Goal: Task Accomplishment & Management: Manage account settings

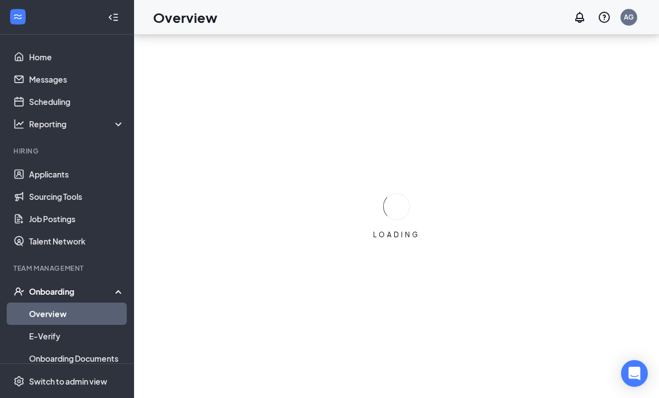
scroll to position [36, 0]
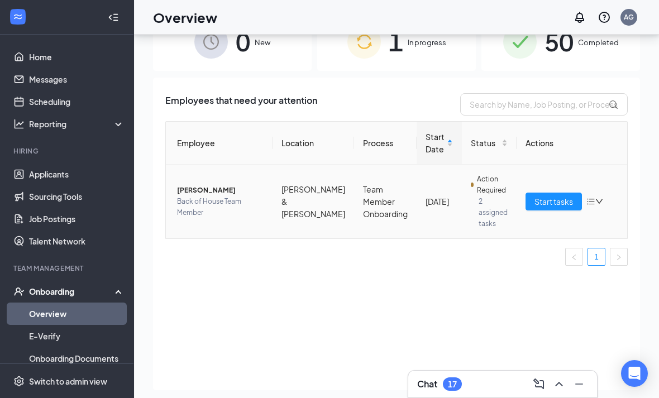
click at [481, 203] on span "2 assigned tasks" at bounding box center [493, 213] width 29 height 34
click at [545, 197] on span "Start tasks" at bounding box center [554, 201] width 39 height 12
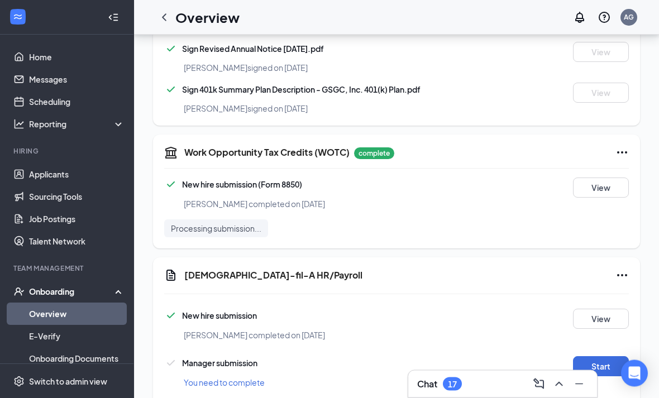
scroll to position [669, 0]
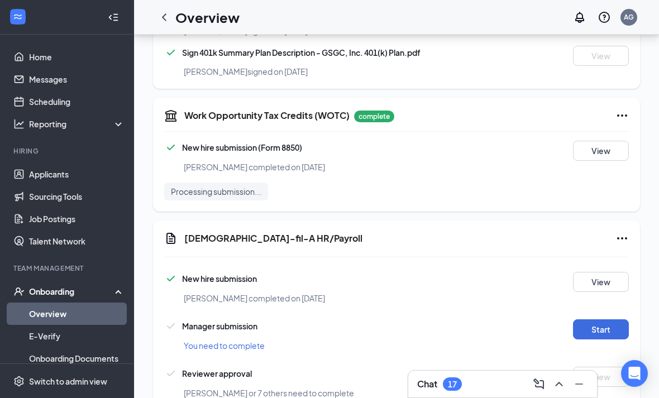
click at [349, 178] on div "New hire submission (Form 8850) [PERSON_NAME] completed on [DATE] View Processi…" at bounding box center [396, 171] width 465 height 60
click at [59, 170] on link "Applicants" at bounding box center [77, 174] width 96 height 22
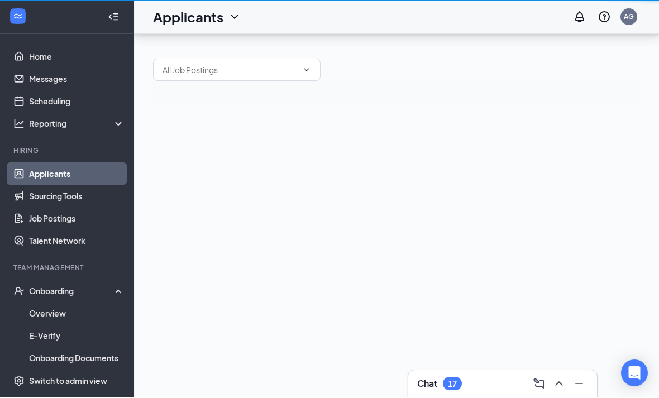
scroll to position [36, 0]
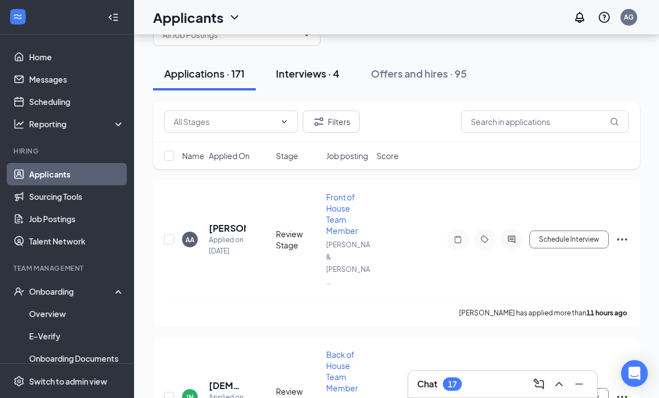
click at [302, 77] on div "Interviews · 4" at bounding box center [308, 73] width 64 height 14
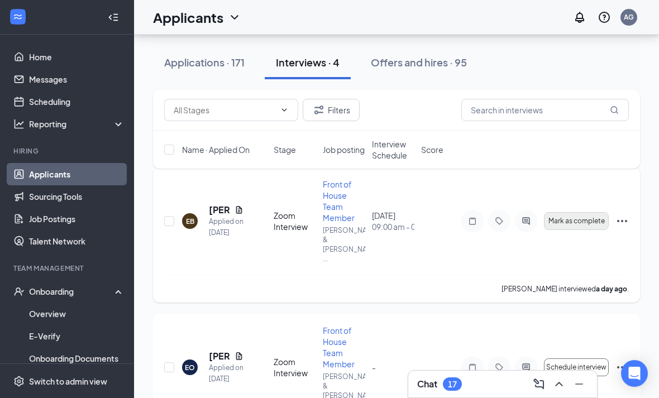
scroll to position [58, 0]
click at [623, 216] on icon "Ellipses" at bounding box center [622, 222] width 13 height 13
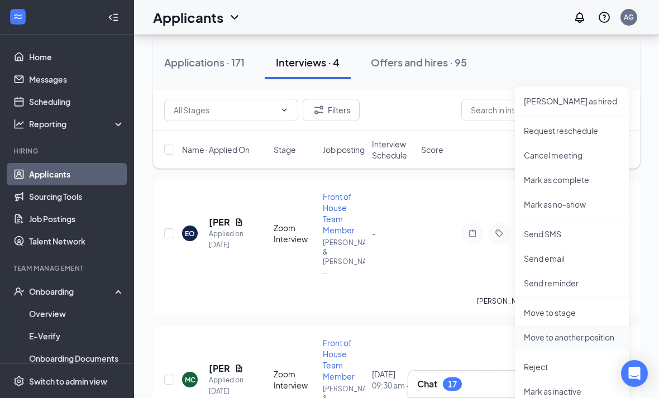
scroll to position [195, 0]
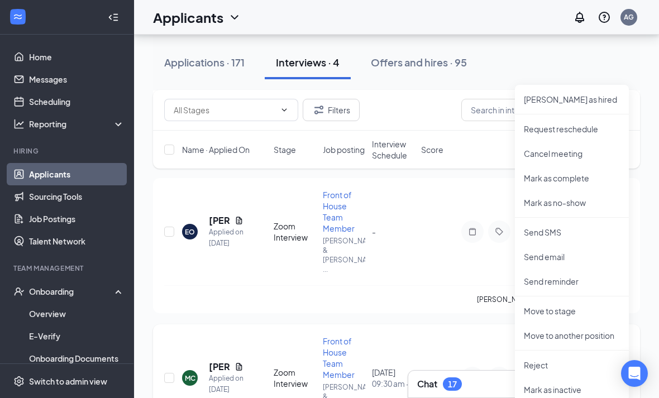
click at [450, 325] on div "MC [PERSON_NAME] Applied on [DATE] Zoom Interview Front of House Team Member [P…" at bounding box center [396, 392] width 487 height 135
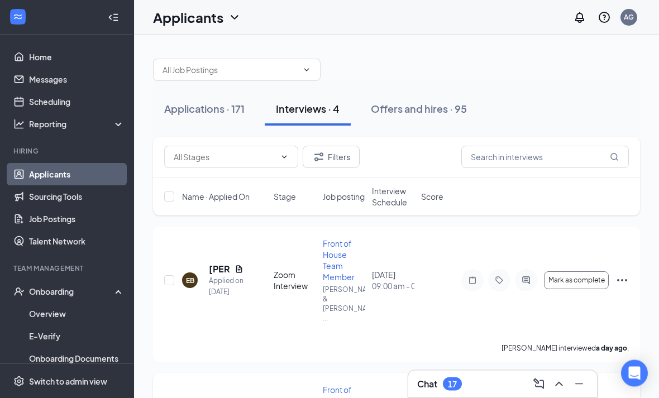
scroll to position [0, 0]
click at [622, 274] on icon "Ellipses" at bounding box center [622, 280] width 13 height 13
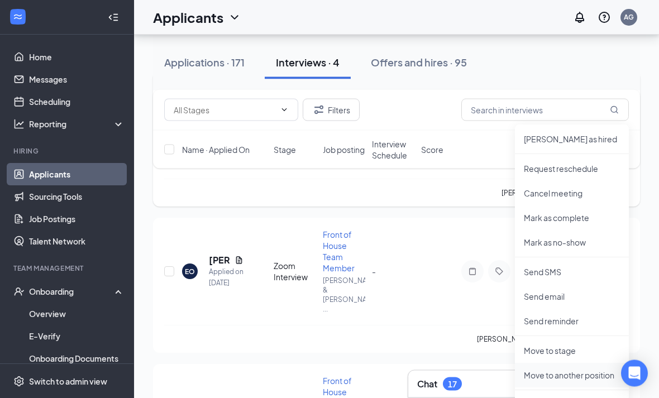
scroll to position [161, 0]
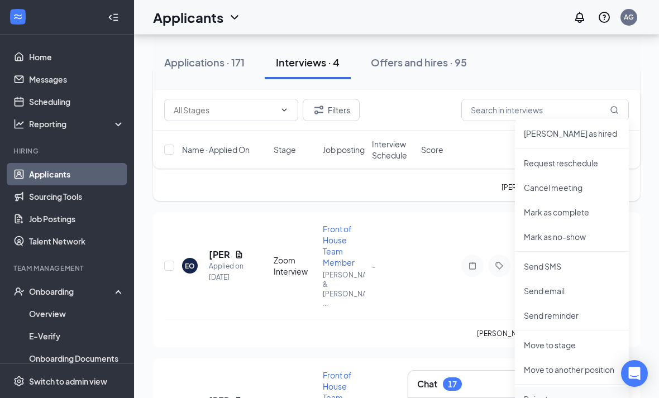
click at [532, 398] on p "Reject" at bounding box center [572, 399] width 96 height 11
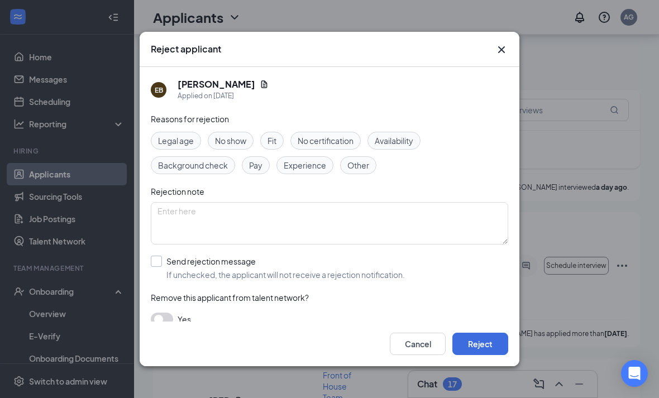
click at [161, 267] on div at bounding box center [156, 261] width 11 height 11
click at [161, 271] on input "Send rejection message If unchecked, the applicant will not receive a rejection…" at bounding box center [278, 268] width 254 height 25
checkbox input "true"
click at [231, 316] on input "search" at bounding box center [326, 318] width 336 height 19
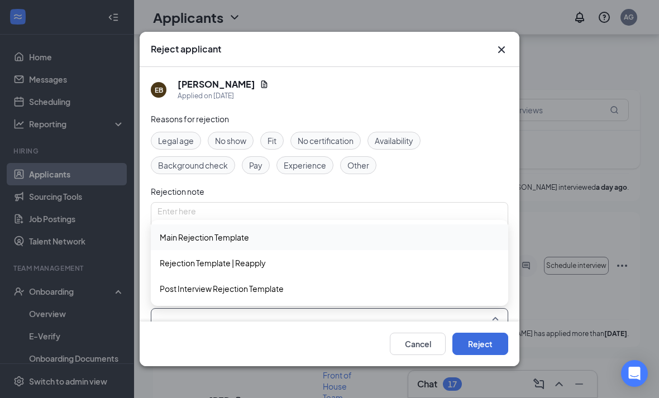
click at [226, 250] on div "Main Rejection Template" at bounding box center [329, 238] width 357 height 26
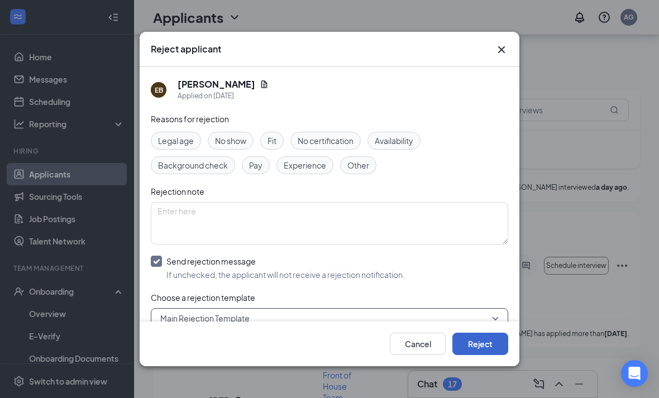
click at [481, 355] on button "Reject" at bounding box center [480, 344] width 56 height 22
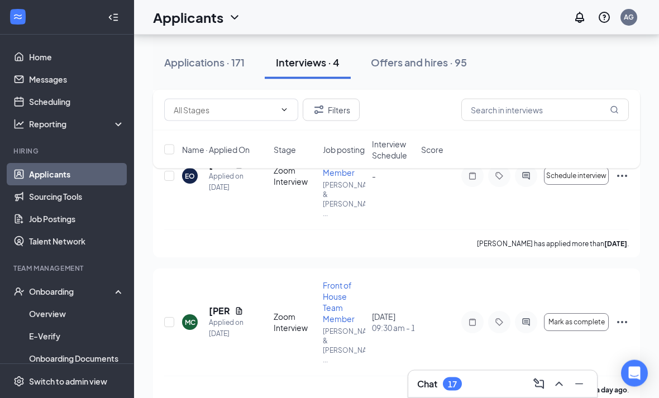
scroll to position [251, 0]
